Goal: Book appointment/travel/reservation

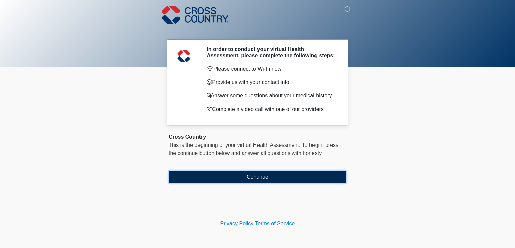
click at [207, 178] on button "Continue" at bounding box center [258, 176] width 178 height 13
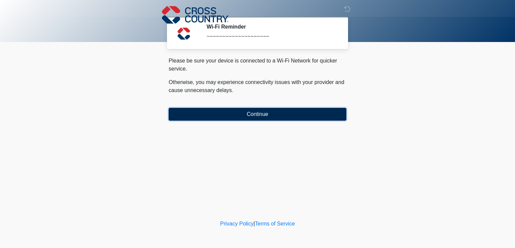
click at [208, 113] on button "Continue" at bounding box center [258, 114] width 178 height 13
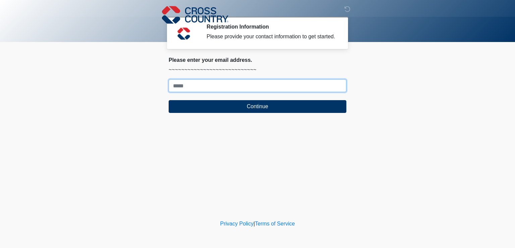
click at [193, 87] on input "Where should we email your response?" at bounding box center [258, 85] width 178 height 13
type input "**********"
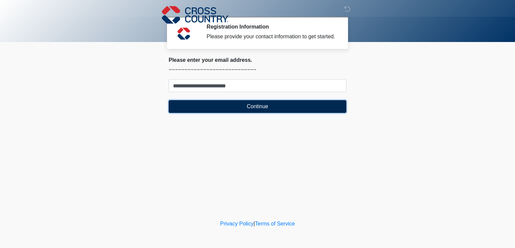
click at [215, 107] on button "Continue" at bounding box center [258, 106] width 178 height 13
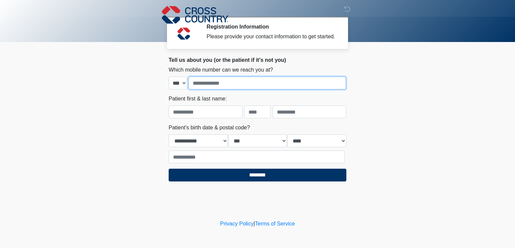
click at [204, 83] on input "tel" at bounding box center [268, 83] width 158 height 13
type input "**********"
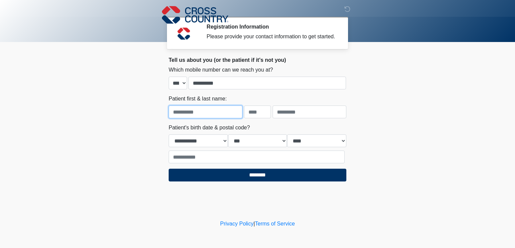
click at [202, 110] on input "text" at bounding box center [206, 111] width 74 height 13
type input "****"
click at [257, 115] on input "text" at bounding box center [257, 111] width 27 height 13
type input "*"
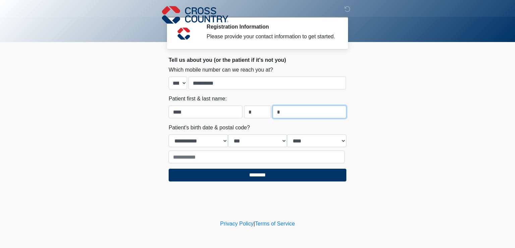
type input "*****"
click at [225, 139] on select "**********" at bounding box center [198, 140] width 59 height 13
select select "**"
click at [169, 134] on select "**********" at bounding box center [198, 140] width 59 height 13
click at [285, 140] on select "*** * * * * * * * * * ** ** ** ** ** ** ** ** ** ** ** ** ** ** ** ** ** ** ** …" at bounding box center [257, 140] width 59 height 13
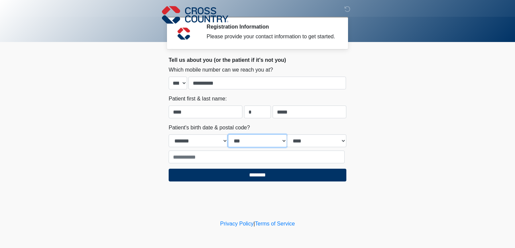
select select "**"
click at [228, 134] on select "*** * * * * * * * * * ** ** ** ** ** ** ** ** ** ** ** ** ** ** ** ** ** ** ** …" at bounding box center [257, 140] width 59 height 13
click at [340, 139] on select "**** **** **** **** **** **** **** **** **** **** **** **** **** **** **** ****…" at bounding box center [316, 140] width 59 height 13
select select "****"
click at [287, 134] on select "**** **** **** **** **** **** **** **** **** **** **** **** **** **** **** ****…" at bounding box center [316, 140] width 59 height 13
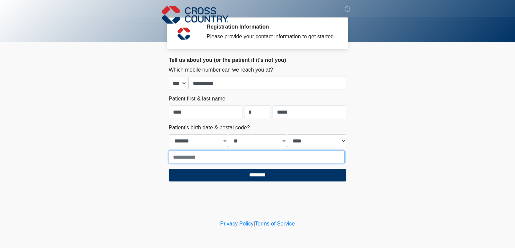
click at [275, 158] on input "text" at bounding box center [257, 156] width 176 height 13
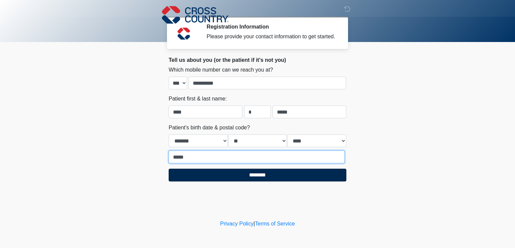
type input "*****"
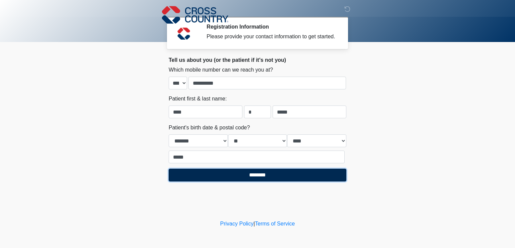
click at [267, 173] on input "********" at bounding box center [258, 174] width 178 height 13
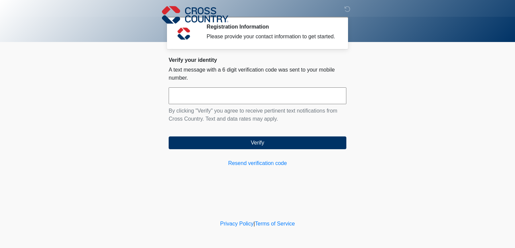
click at [190, 93] on input "text" at bounding box center [258, 95] width 178 height 17
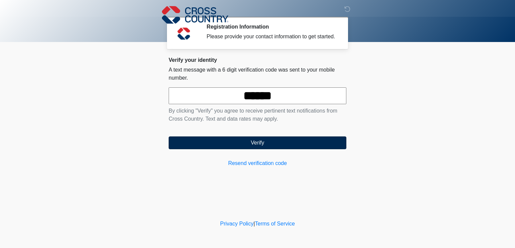
type input "******"
click at [212, 143] on button "Verify" at bounding box center [258, 142] width 178 height 13
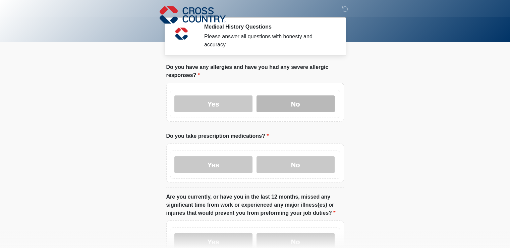
click at [285, 95] on label "No" at bounding box center [296, 103] width 78 height 17
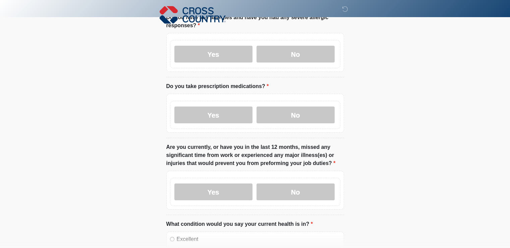
scroll to position [67, 0]
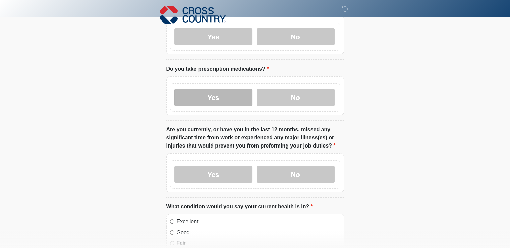
click at [203, 89] on label "Yes" at bounding box center [213, 97] width 78 height 17
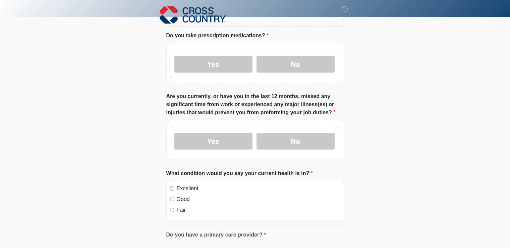
scroll to position [101, 0]
click at [281, 136] on label "No" at bounding box center [296, 140] width 78 height 17
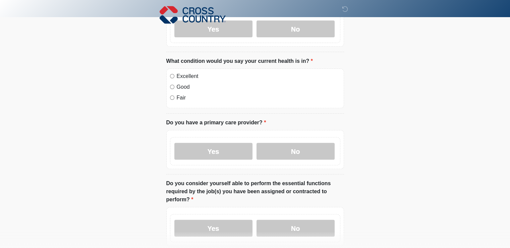
scroll to position [235, 0]
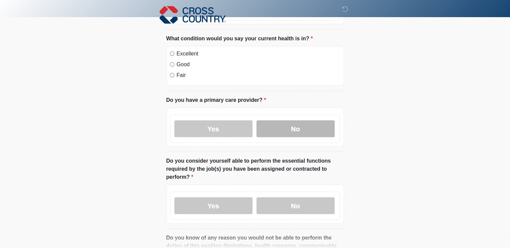
click at [270, 126] on label "No" at bounding box center [296, 128] width 78 height 17
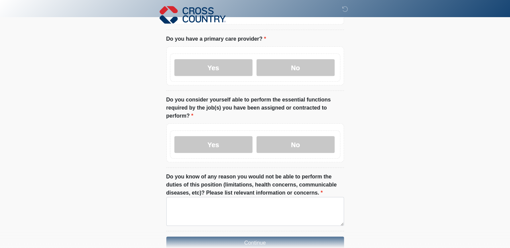
scroll to position [302, 0]
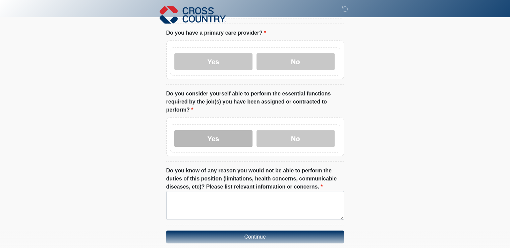
click at [205, 133] on label "Yes" at bounding box center [213, 138] width 78 height 17
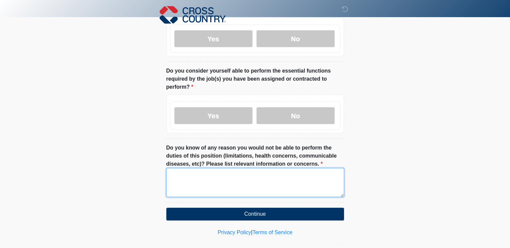
click at [175, 168] on textarea "Do you know of any reason you would not be able to perform the duties of this p…" at bounding box center [255, 182] width 178 height 29
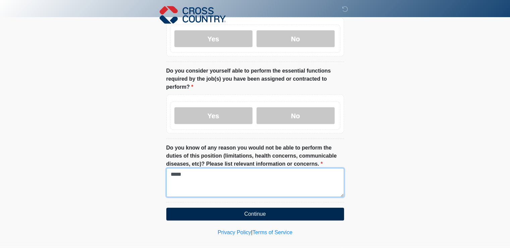
type textarea "*****"
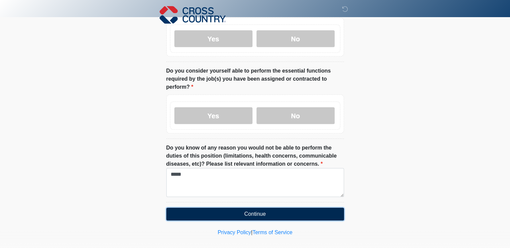
click at [206, 207] on button "Continue" at bounding box center [255, 213] width 178 height 13
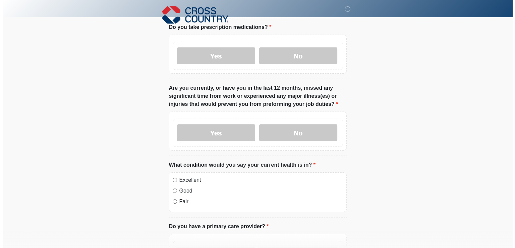
scroll to position [0, 0]
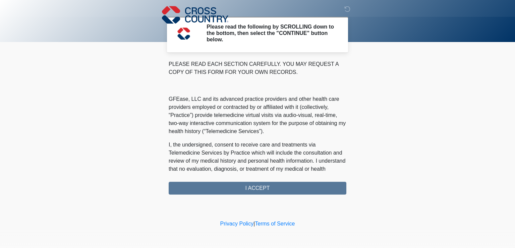
click at [244, 188] on div "PLEASE READ EACH SECTION CAREFULLY. YOU MAY REQUEST A COPY OF THIS FORM FOR YOU…" at bounding box center [258, 127] width 178 height 134
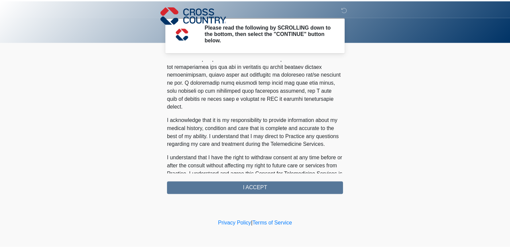
scroll to position [423, 0]
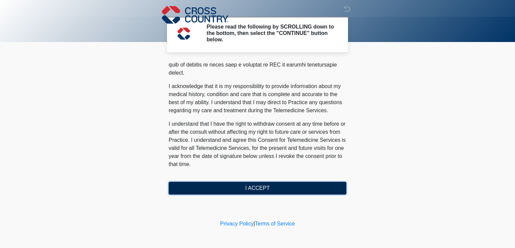
click at [331, 187] on button "I ACCEPT" at bounding box center [258, 188] width 178 height 13
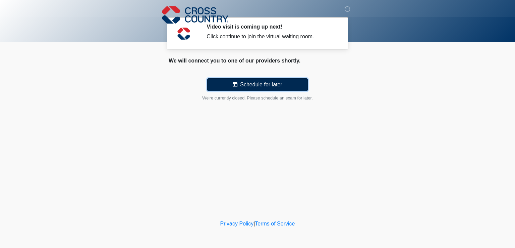
click at [267, 82] on button "Schedule for later" at bounding box center [257, 84] width 101 height 13
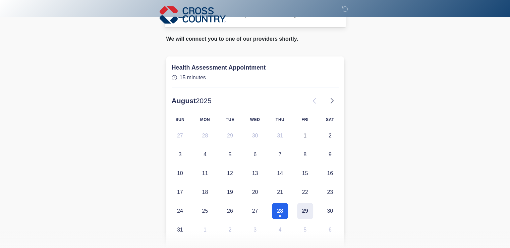
scroll to position [34, 0]
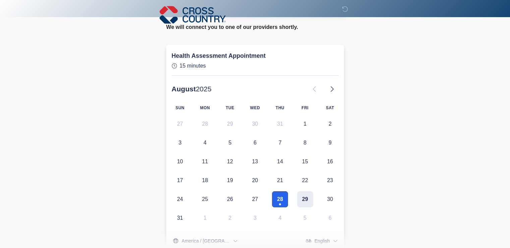
click at [282, 197] on button "28" at bounding box center [280, 199] width 16 height 16
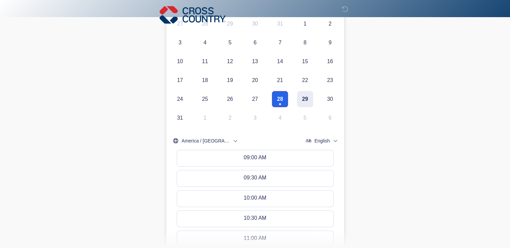
scroll to position [134, 0]
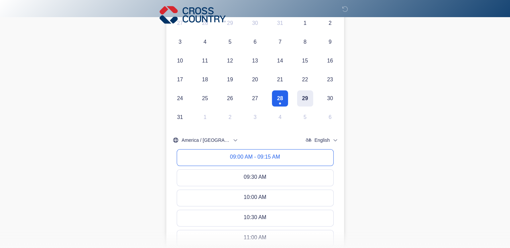
click at [299, 156] on button "09:00 AM - 09:15 AM" at bounding box center [255, 157] width 156 height 16
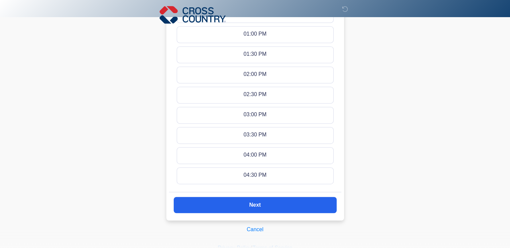
scroll to position [441, 0]
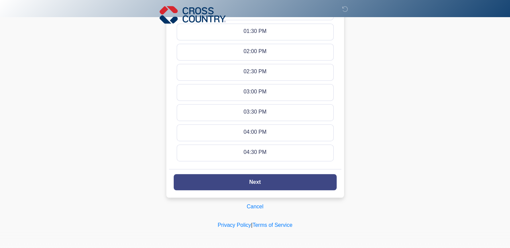
click at [294, 183] on button "Next" at bounding box center [255, 182] width 163 height 16
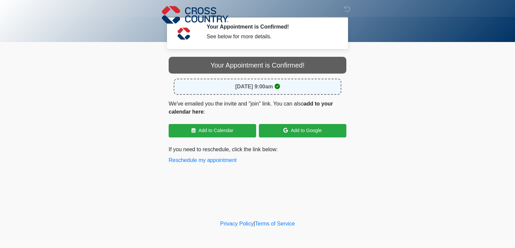
click at [223, 65] on div "Your Appointment is Confirmed!" at bounding box center [258, 65] width 178 height 17
click at [203, 160] on button "Reschedule my appointment" at bounding box center [203, 160] width 68 height 8
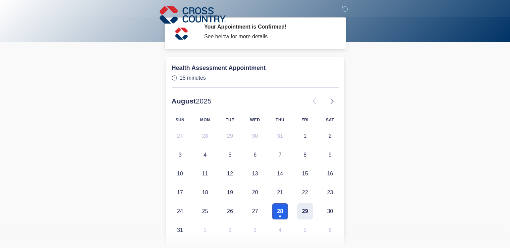
click at [276, 207] on button "28" at bounding box center [280, 211] width 16 height 16
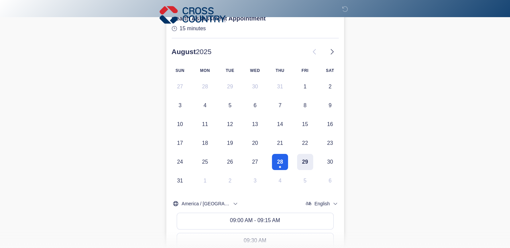
scroll to position [134, 0]
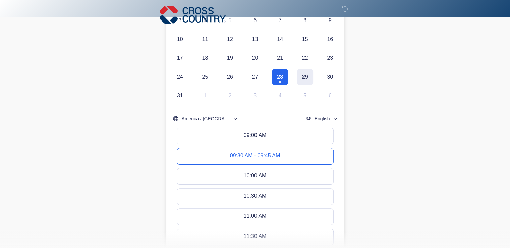
click at [275, 159] on div "09:30 AM - 09:45 AM" at bounding box center [255, 155] width 50 height 7
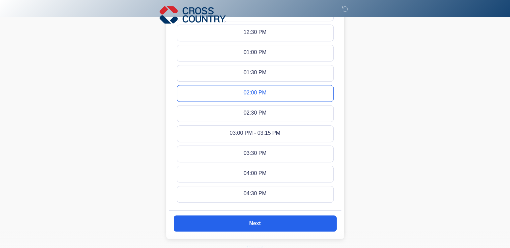
scroll to position [419, 0]
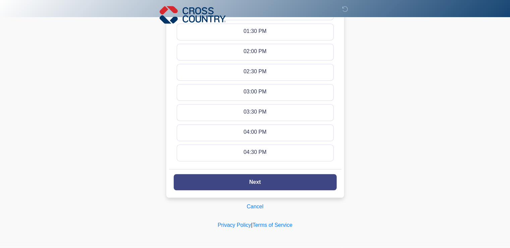
click at [272, 182] on button "Next" at bounding box center [255, 182] width 163 height 16
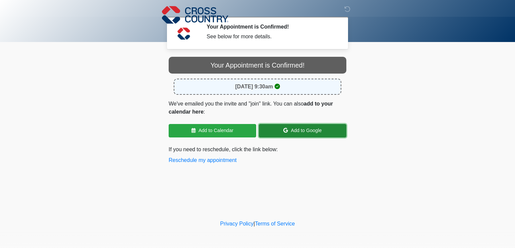
click at [293, 128] on link "Add to Google" at bounding box center [303, 130] width 88 height 13
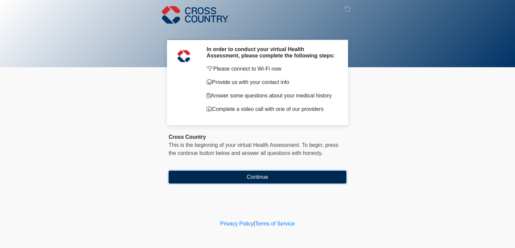
click at [235, 179] on button "Continue" at bounding box center [258, 176] width 178 height 13
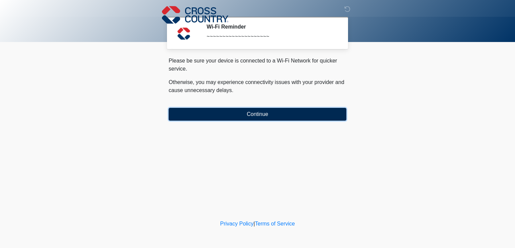
click at [241, 111] on button "Continue" at bounding box center [258, 114] width 178 height 13
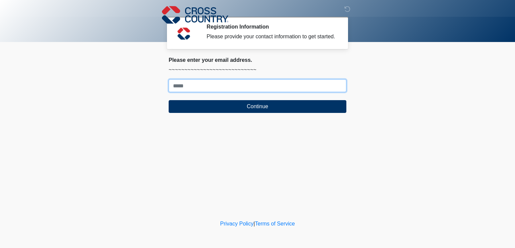
click at [220, 88] on input "Where should we email your response?" at bounding box center [258, 85] width 178 height 13
type input "**********"
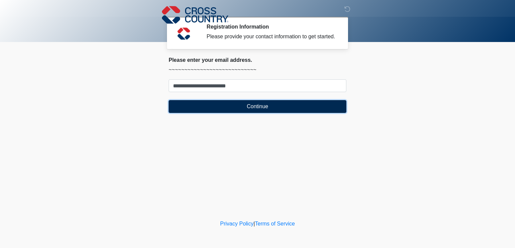
click at [227, 106] on button "Continue" at bounding box center [258, 106] width 178 height 13
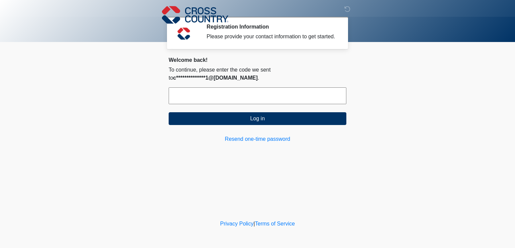
click at [199, 92] on input "text" at bounding box center [258, 95] width 178 height 17
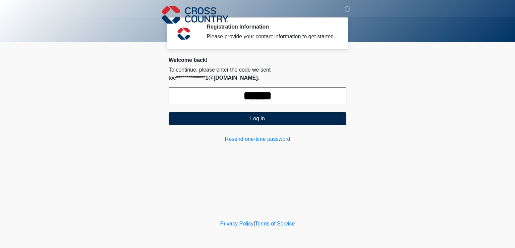
type input "******"
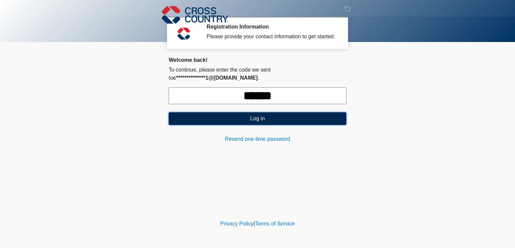
click at [234, 120] on button "Log in" at bounding box center [258, 118] width 178 height 13
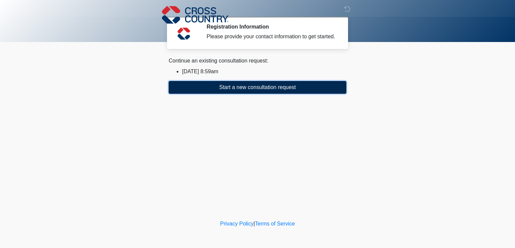
click at [244, 89] on button "Start a new consultation request" at bounding box center [258, 87] width 178 height 13
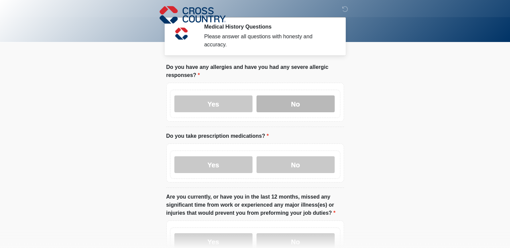
click at [286, 99] on label "No" at bounding box center [296, 103] width 78 height 17
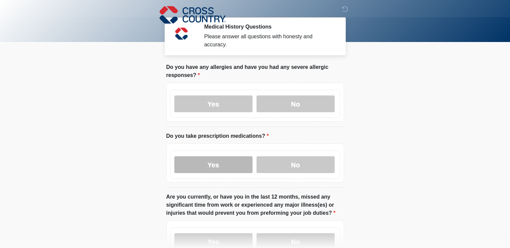
click at [239, 156] on label "Yes" at bounding box center [213, 164] width 78 height 17
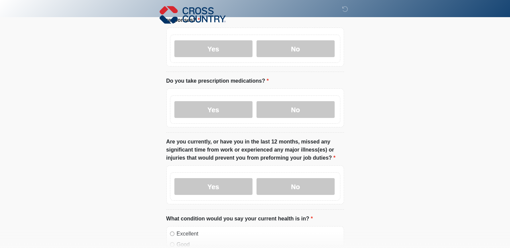
scroll to position [101, 0]
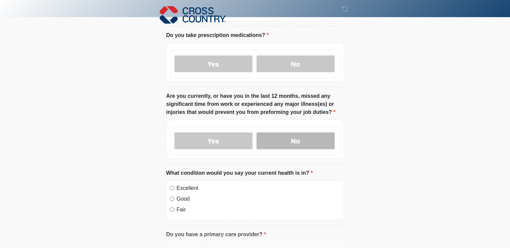
click at [305, 135] on label "No" at bounding box center [296, 140] width 78 height 17
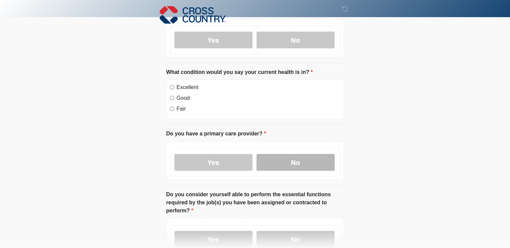
click at [281, 159] on label "No" at bounding box center [296, 162] width 78 height 17
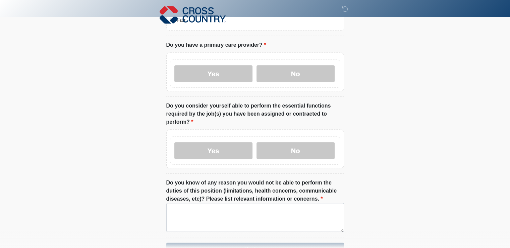
scroll to position [302, 0]
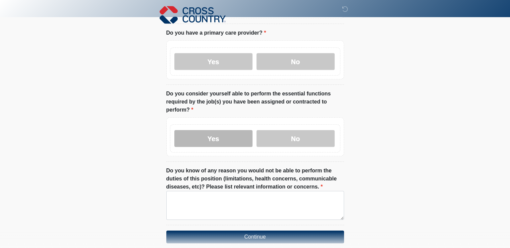
click at [205, 132] on label "Yes" at bounding box center [213, 138] width 78 height 17
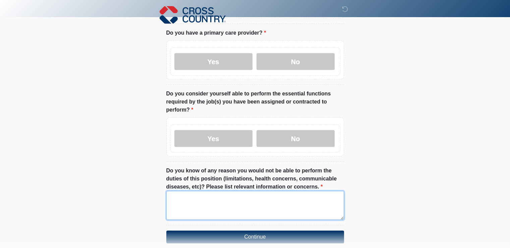
click at [190, 192] on textarea "Do you know of any reason you would not be able to perform the duties of this p…" at bounding box center [255, 205] width 178 height 29
type textarea "*****"
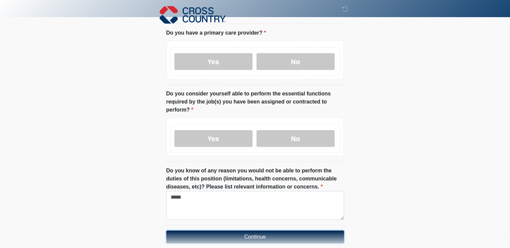
click at [235, 230] on button "Continue" at bounding box center [255, 236] width 178 height 13
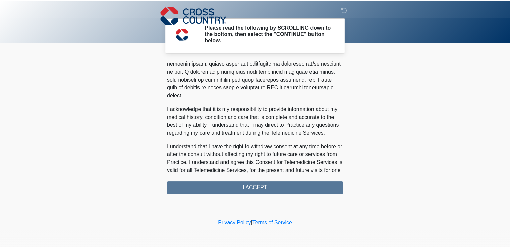
scroll to position [423, 0]
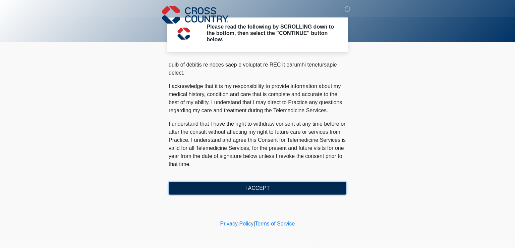
click at [311, 189] on button "I ACCEPT" at bounding box center [258, 188] width 178 height 13
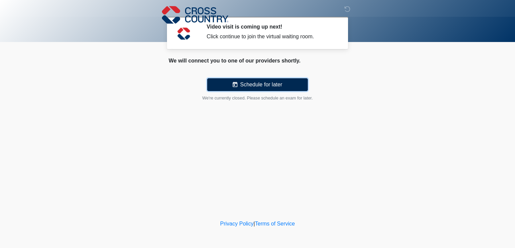
click at [276, 86] on button "Schedule for later" at bounding box center [257, 84] width 101 height 13
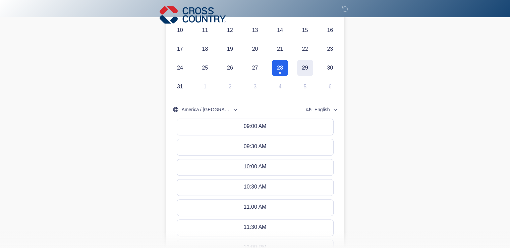
scroll to position [168, 0]
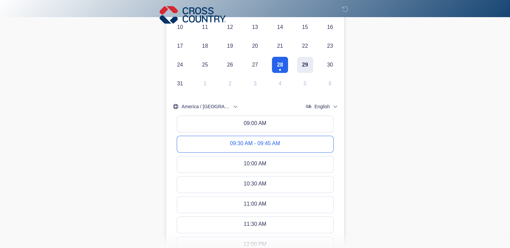
click at [290, 143] on button "09:30 AM - 09:45 AM" at bounding box center [255, 144] width 156 height 16
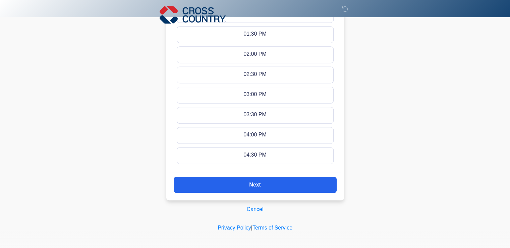
scroll to position [441, 0]
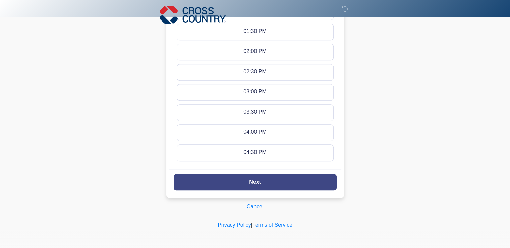
click at [304, 185] on button "Next" at bounding box center [255, 182] width 163 height 16
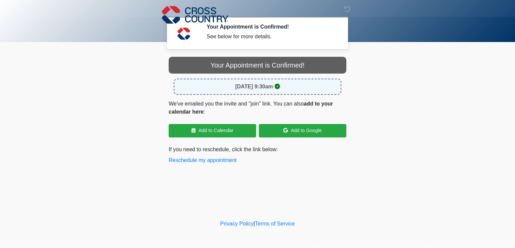
click at [208, 88] on div "August 28, 2025 at 9:30am" at bounding box center [258, 87] width 168 height 16
drag, startPoint x: 153, startPoint y: 0, endPoint x: 71, endPoint y: 144, distance: 165.2
click at [71, 144] on body "‎ ‎ ‎ Your Appointment is Confirmed! See below for more details. Please connect…" at bounding box center [257, 124] width 515 height 248
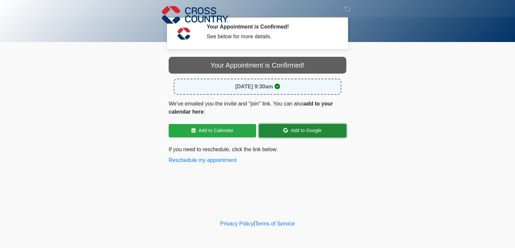
click at [290, 129] on link "Add to Google" at bounding box center [303, 130] width 88 height 13
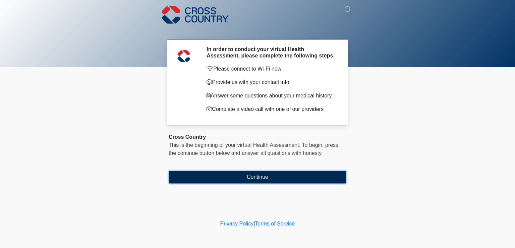
click at [272, 180] on button "Continue" at bounding box center [258, 176] width 178 height 13
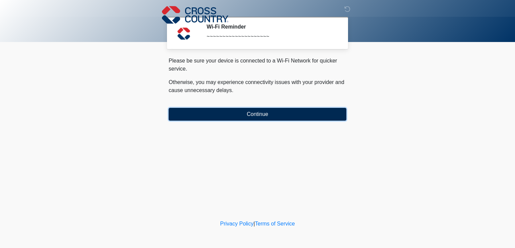
click at [236, 116] on button "Continue" at bounding box center [258, 114] width 178 height 13
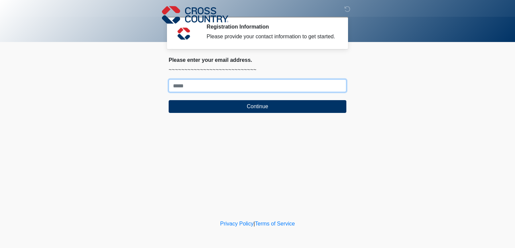
click at [192, 86] on input "Where should we email your response?" at bounding box center [258, 85] width 178 height 13
type input "**********"
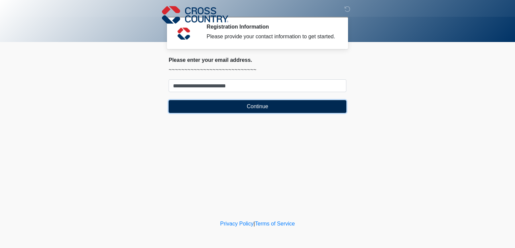
click at [225, 108] on button "Continue" at bounding box center [258, 106] width 178 height 13
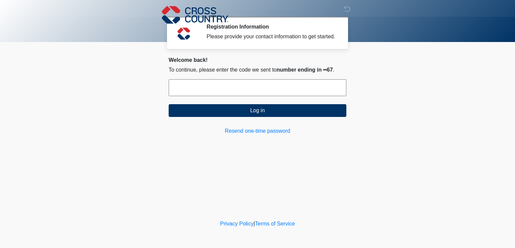
click at [195, 90] on input "text" at bounding box center [258, 87] width 178 height 17
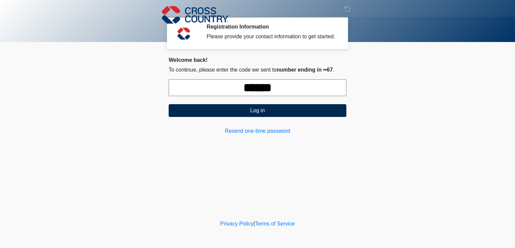
type input "******"
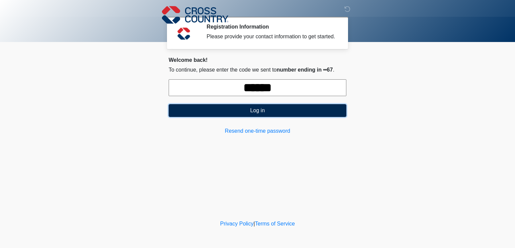
click at [227, 113] on button "Log in" at bounding box center [258, 110] width 178 height 13
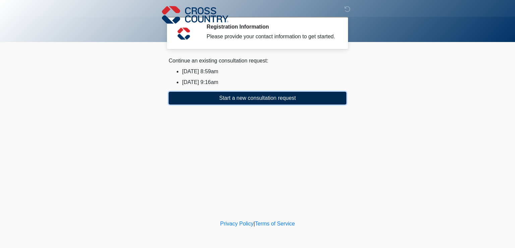
click at [223, 99] on button "Start a new consultation request" at bounding box center [258, 98] width 178 height 13
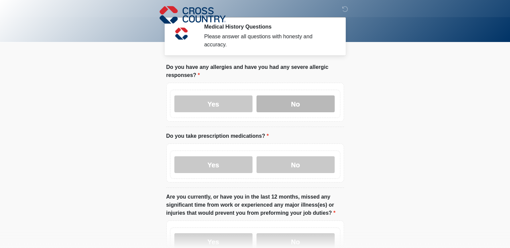
click at [279, 97] on label "No" at bounding box center [296, 103] width 78 height 17
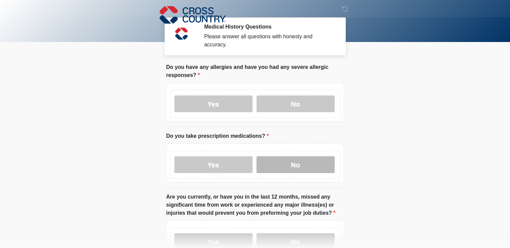
click at [290, 156] on label "No" at bounding box center [296, 164] width 78 height 17
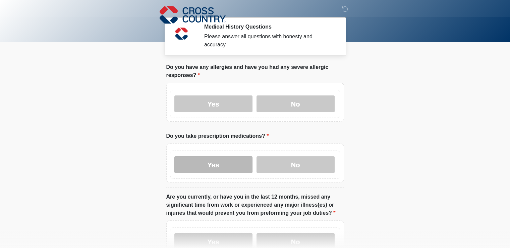
click at [236, 156] on label "Yes" at bounding box center [213, 164] width 78 height 17
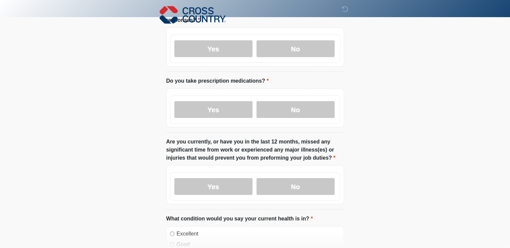
scroll to position [67, 0]
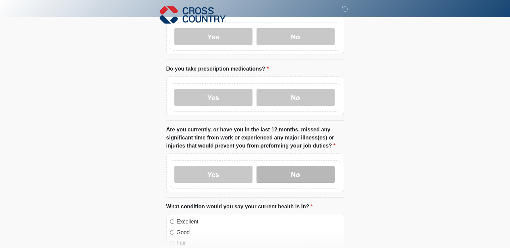
click at [312, 167] on label "No" at bounding box center [296, 174] width 78 height 17
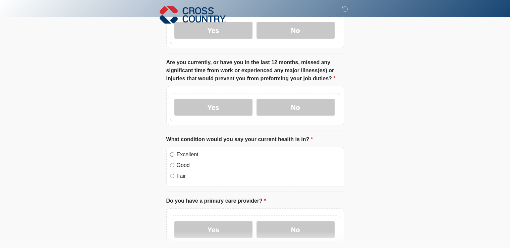
scroll to position [168, 0]
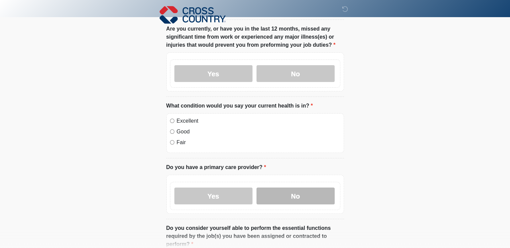
click at [298, 189] on label "No" at bounding box center [296, 195] width 78 height 17
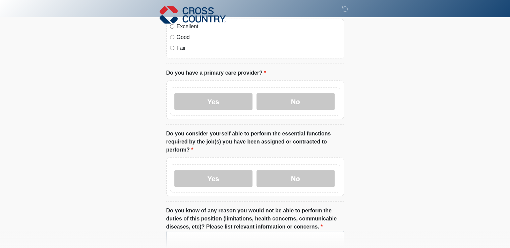
scroll to position [268, 0]
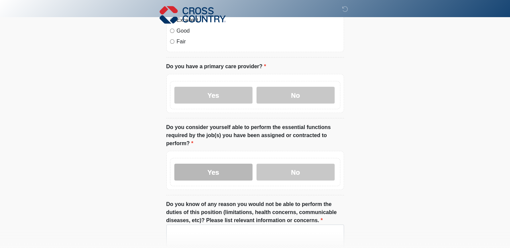
click at [199, 166] on label "Yes" at bounding box center [213, 171] width 78 height 17
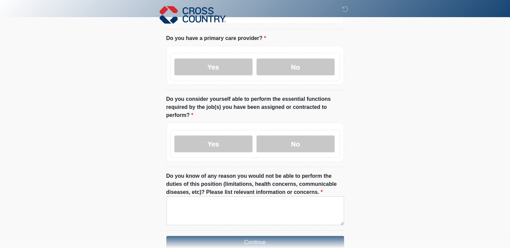
scroll to position [325, 0]
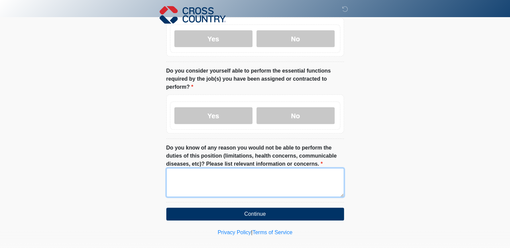
click at [184, 171] on textarea "Do you know of any reason you would not be able to perform the duties of this p…" at bounding box center [255, 182] width 178 height 29
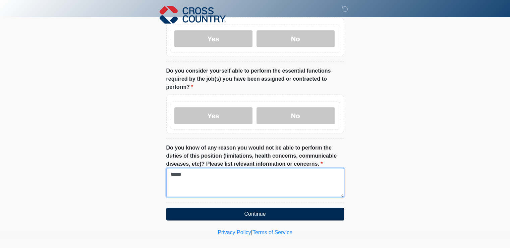
type textarea "*****"
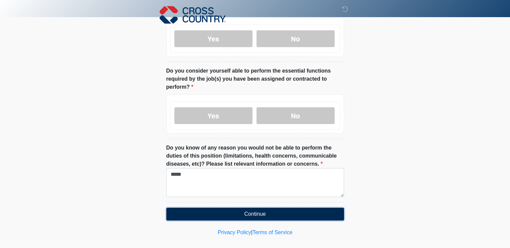
click at [200, 207] on button "Continue" at bounding box center [255, 213] width 178 height 13
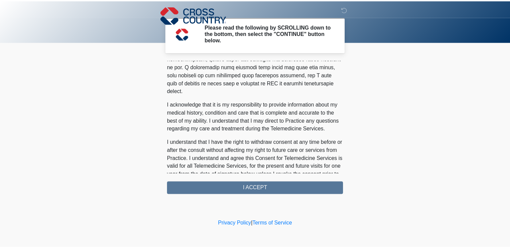
scroll to position [423, 0]
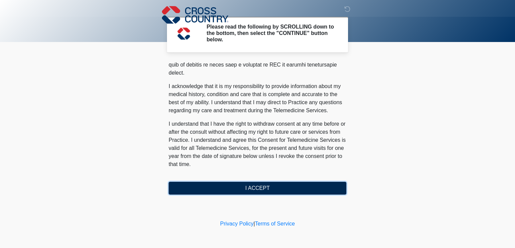
click at [310, 187] on button "I ACCEPT" at bounding box center [258, 188] width 178 height 13
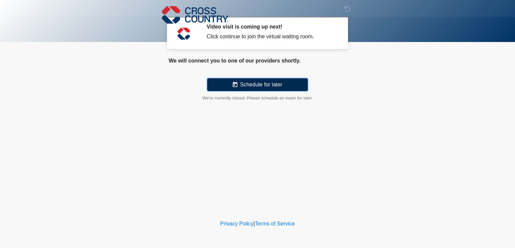
click at [248, 84] on button "Schedule for later" at bounding box center [257, 84] width 101 height 13
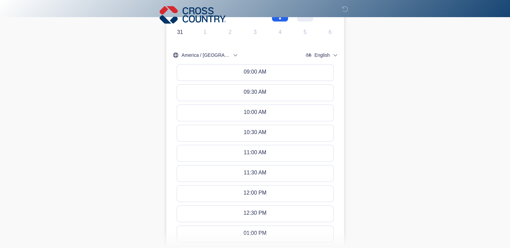
scroll to position [235, 0]
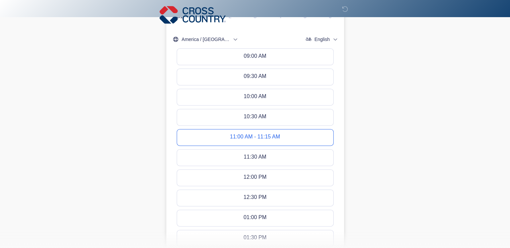
click at [210, 132] on button "11:00 AM - 11:15 AM" at bounding box center [255, 137] width 156 height 16
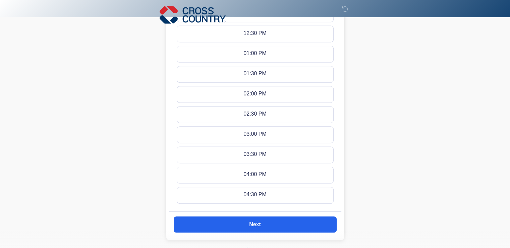
scroll to position [441, 0]
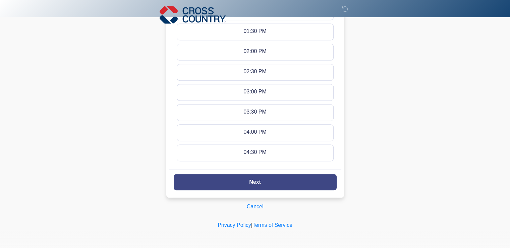
click at [224, 181] on button "Next" at bounding box center [255, 182] width 163 height 16
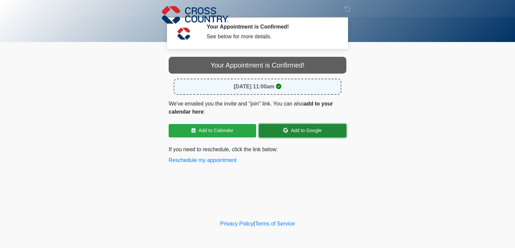
click at [297, 131] on link "Add to Google" at bounding box center [303, 130] width 88 height 13
